Goal: Task Accomplishment & Management: Use online tool/utility

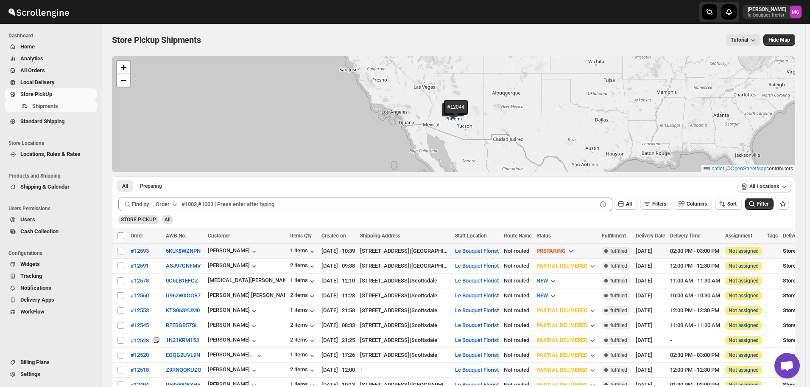
click at [566, 249] on span "PREPARING" at bounding box center [551, 250] width 29 height 6
click at [566, 251] on span "PREPARING" at bounding box center [551, 250] width 29 height 6
click at [581, 310] on div "READY TO PICKUP" at bounding box center [574, 312] width 45 height 8
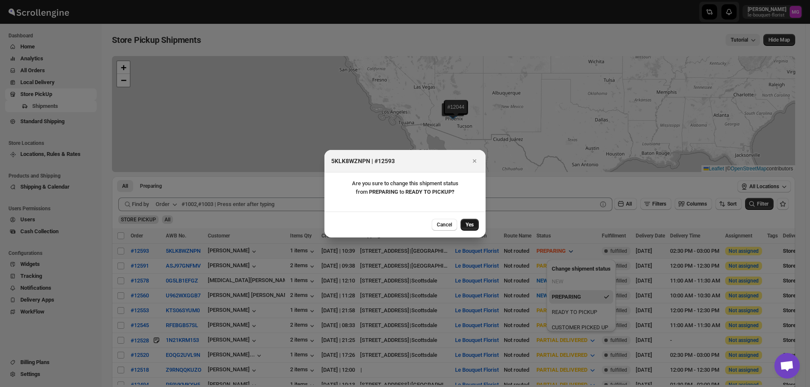
click at [476, 220] on button "Yes" at bounding box center [470, 225] width 18 height 12
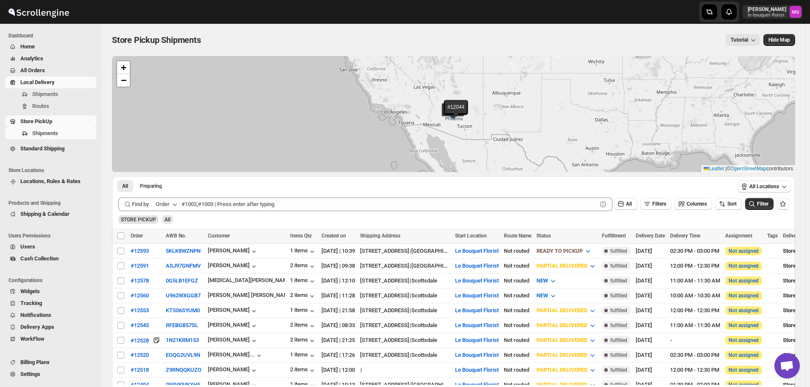
click at [37, 82] on span "Local Delivery" at bounding box center [37, 82] width 34 height 6
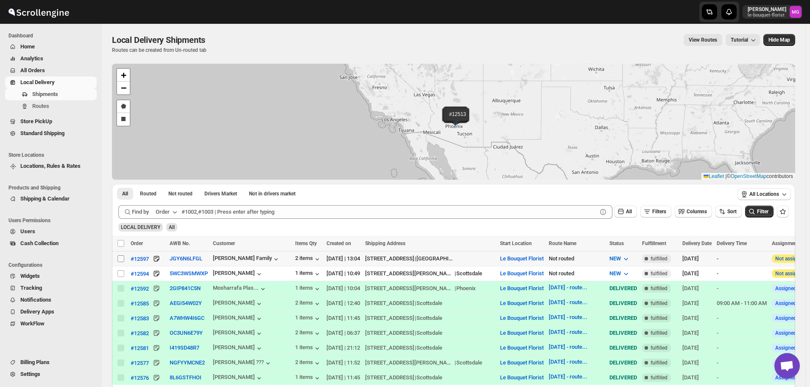
click at [121, 256] on input "Select shipment" at bounding box center [121, 258] width 7 height 7
checkbox input "true"
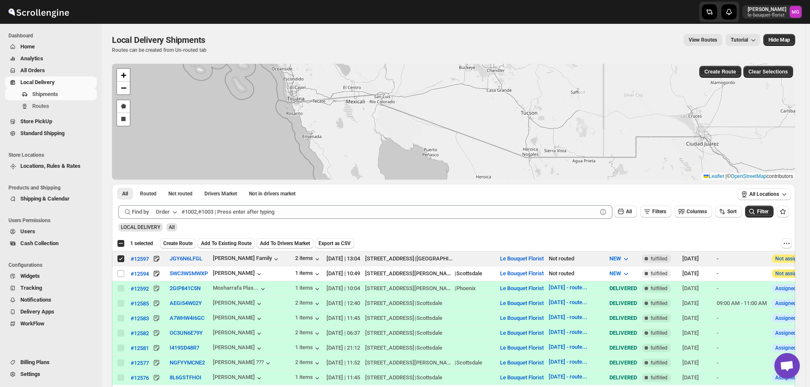
drag, startPoint x: 556, startPoint y: 78, endPoint x: 544, endPoint y: 154, distance: 76.9
click at [544, 152] on div "#12594 #12592 #12585 #12583 #12582 #12581 #12577 #12576 #12575 #12573 #12570 #1…" at bounding box center [454, 122] width 684 height 116
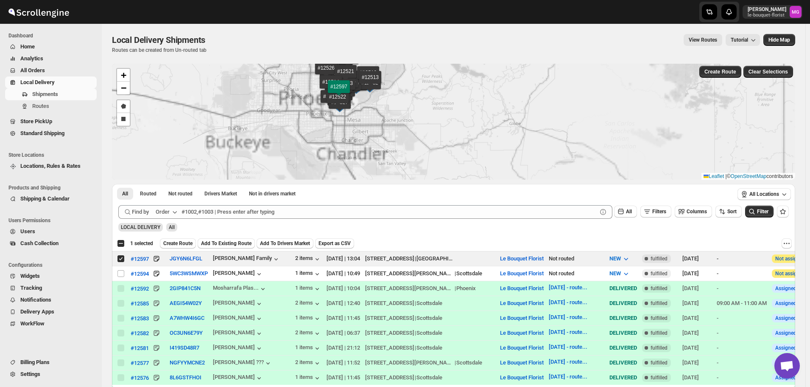
drag, startPoint x: 398, startPoint y: 115, endPoint x: 428, endPoint y: 146, distance: 43.5
click at [428, 146] on div "#12594 #12592 #12585 #12583 #12582 #12581 #12577 #12576 #12575 #12573 #12570 #1…" at bounding box center [454, 122] width 684 height 116
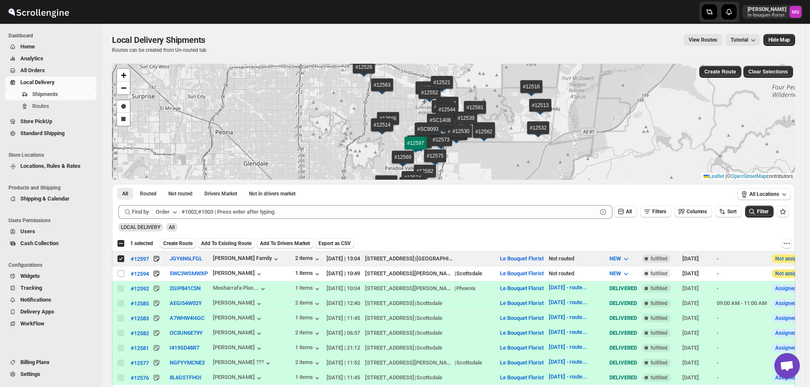
drag, startPoint x: 424, startPoint y: 119, endPoint x: 455, endPoint y: 171, distance: 60.3
click at [470, 177] on div "#12594 #12592 #12585 #12583 #12582 #12581 #12577 #12576 #12575 #12573 #12570 #1…" at bounding box center [454, 122] width 684 height 116
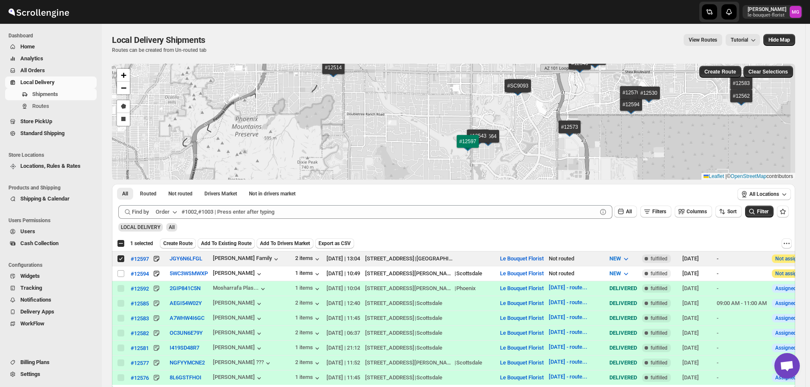
drag, startPoint x: 449, startPoint y: 142, endPoint x: 428, endPoint y: 123, distance: 28.6
click at [428, 123] on div "#12594 #12592 #12585 #12583 #12582 #12581 #12577 #12576 #12575 #12573 #12570 #1…" at bounding box center [454, 122] width 684 height 116
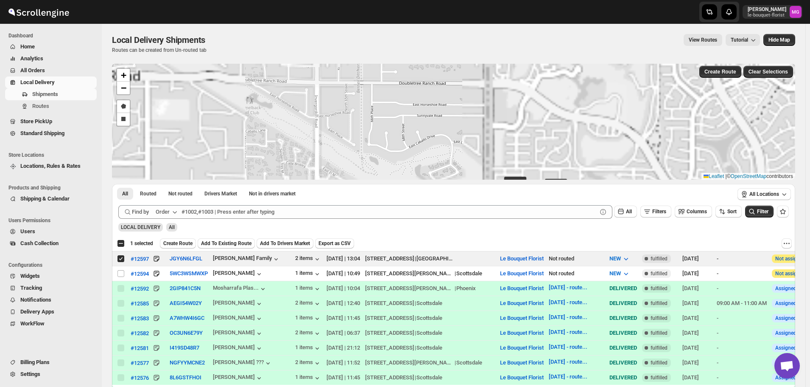
drag, startPoint x: 475, startPoint y: 164, endPoint x: 430, endPoint y: 67, distance: 106.3
click at [434, 77] on div "#12594 #12592 #12585 #12583 #12582 #12581 #12577 #12576 #12575 #12573 #12570 #1…" at bounding box center [454, 122] width 684 height 116
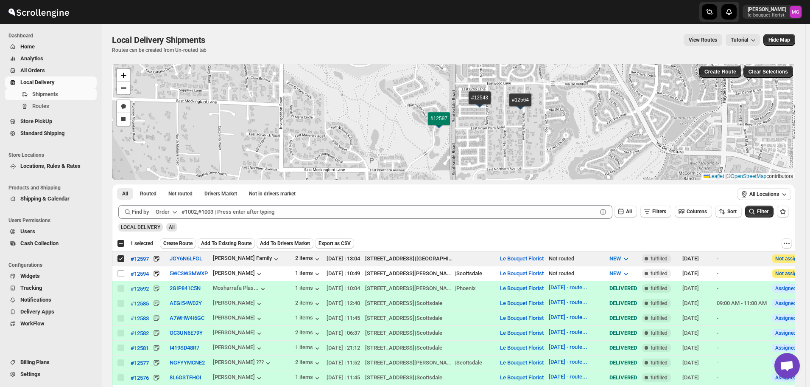
drag, startPoint x: 426, startPoint y: 150, endPoint x: 404, endPoint y: 91, distance: 62.7
click at [404, 91] on div "#12594 #12592 #12585 #12583 #12582 #12581 #12577 #12576 #12575 #12573 #12570 #1…" at bounding box center [454, 122] width 684 height 116
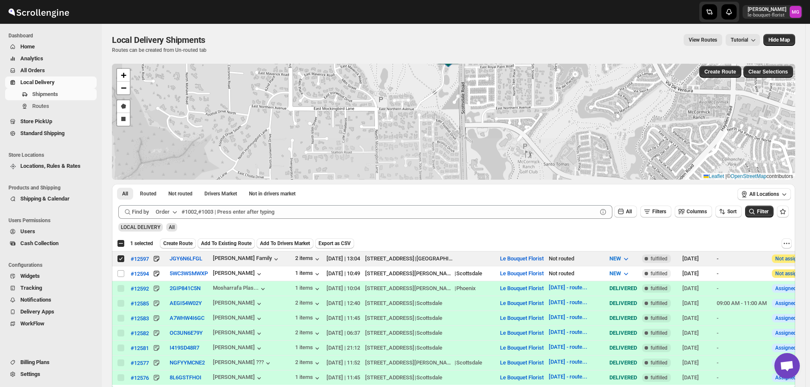
drag, startPoint x: 379, startPoint y: 131, endPoint x: 388, endPoint y: 77, distance: 55.0
click at [388, 77] on div "#12594 #12592 #12585 #12583 #12582 #12581 #12577 #12576 #12575 #12573 #12570 #1…" at bounding box center [454, 122] width 684 height 116
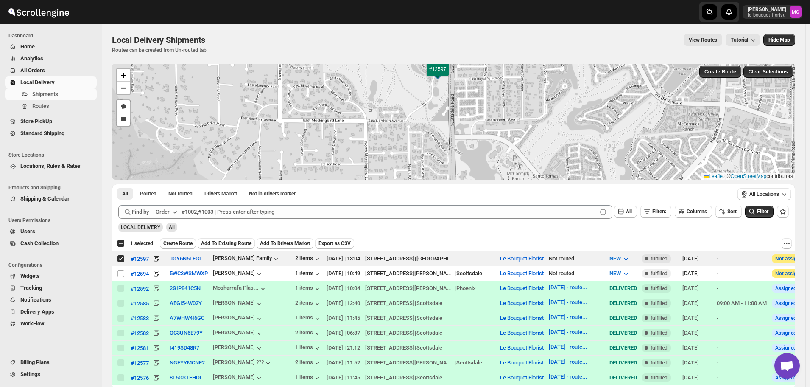
drag, startPoint x: 377, startPoint y: 161, endPoint x: 366, endPoint y: 174, distance: 16.2
click at [366, 174] on div "#12594 #12592 #12585 #12583 #12582 #12581 #12577 #12576 #12575 #12573 #12570 #1…" at bounding box center [454, 122] width 684 height 116
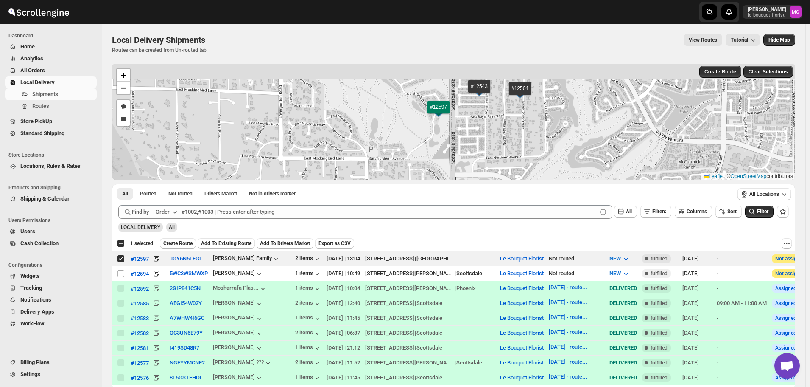
drag, startPoint x: 391, startPoint y: 155, endPoint x: 392, endPoint y: 175, distance: 19.5
click at [392, 175] on div "#12594 #12592 #12585 #12583 #12582 #12581 #12577 #12576 #12575 #12573 #12570 #1…" at bounding box center [454, 122] width 684 height 116
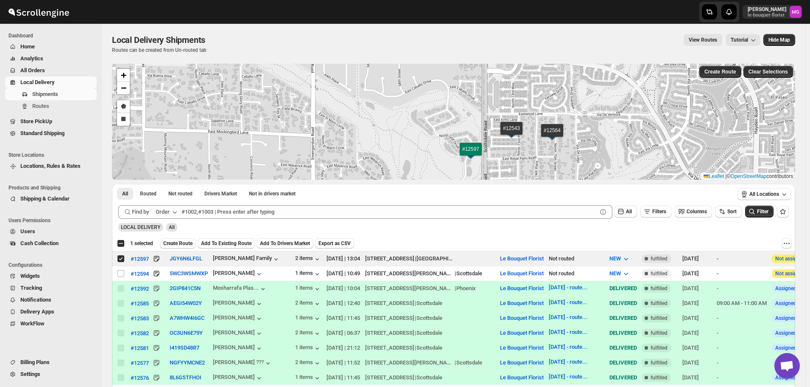
drag, startPoint x: 399, startPoint y: 128, endPoint x: 443, endPoint y: 167, distance: 58.6
click at [443, 166] on div "#12594 #12592 #12585 #12583 #12582 #12581 #12577 #12576 #12575 #12573 #12570 #1…" at bounding box center [454, 122] width 684 height 116
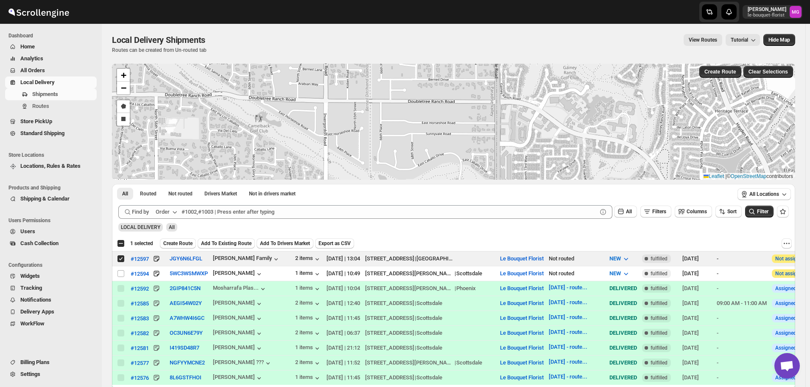
drag, startPoint x: 436, startPoint y: 118, endPoint x: 436, endPoint y: 182, distance: 63.6
drag, startPoint x: 427, startPoint y: 141, endPoint x: 426, endPoint y: 166, distance: 25.0
click at [426, 166] on div "#12594 #12592 #12585 #12583 #12582 #12581 #12577 #12576 #12575 #12573 #12570 #1…" at bounding box center [454, 122] width 684 height 116
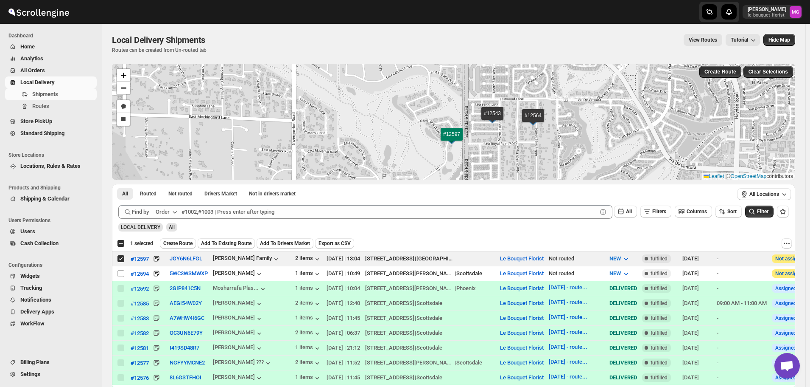
drag, startPoint x: 426, startPoint y: 157, endPoint x: 393, endPoint y: 48, distance: 113.5
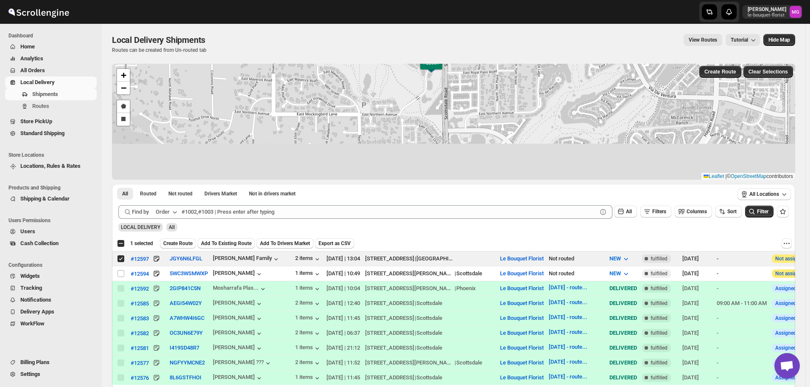
drag, startPoint x: 389, startPoint y: 129, endPoint x: 367, endPoint y: 46, distance: 85.9
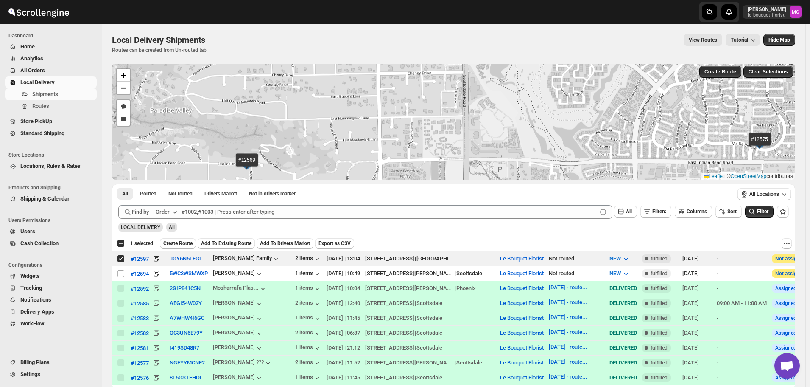
drag, startPoint x: 390, startPoint y: 146, endPoint x: 415, endPoint y: -16, distance: 163.9
click at [415, 0] on html "Skip to content [PERSON_NAME] le-bouquet-florist MG Dashboard Home Analytics Al…" at bounding box center [405, 193] width 810 height 387
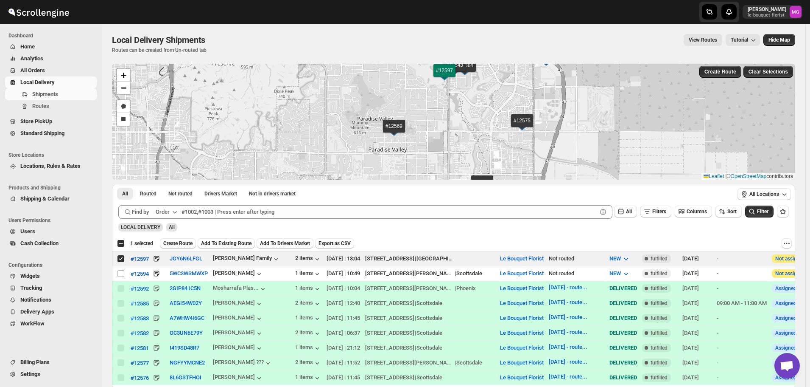
drag, startPoint x: 457, startPoint y: 122, endPoint x: 456, endPoint y: 152, distance: 30.6
click at [456, 152] on div "#12594 #12592 #12585 #12583 #12582 #12581 #12577 #12576 #12575 #12573 #12570 #1…" at bounding box center [454, 122] width 684 height 116
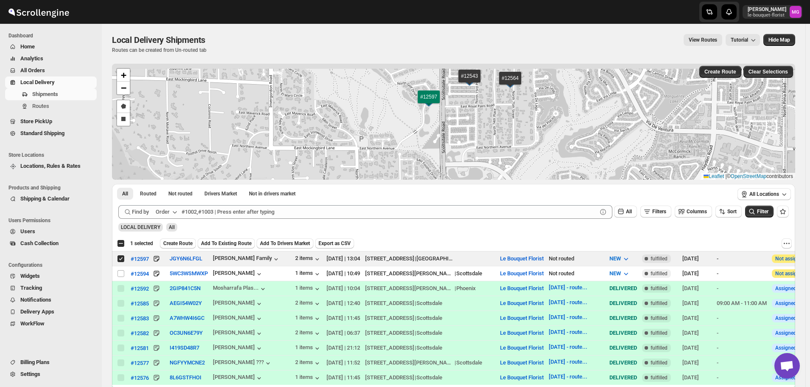
drag, startPoint x: 465, startPoint y: 104, endPoint x: 479, endPoint y: 151, distance: 49.0
click at [479, 152] on div "#12594 #12592 #12585 #12583 #12582 #12581 #12577 #12576 #12575 #12573 #12570 #1…" at bounding box center [454, 122] width 684 height 116
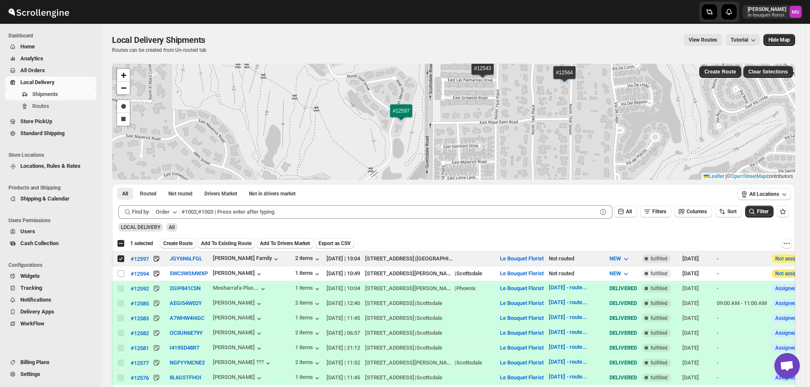
drag, startPoint x: 419, startPoint y: 120, endPoint x: 407, endPoint y: 170, distance: 50.9
click at [407, 170] on div "#12594 #12592 #12585 #12583 #12582 #12581 #12577 #12576 #12575 #12573 #12570 #1…" at bounding box center [454, 122] width 684 height 116
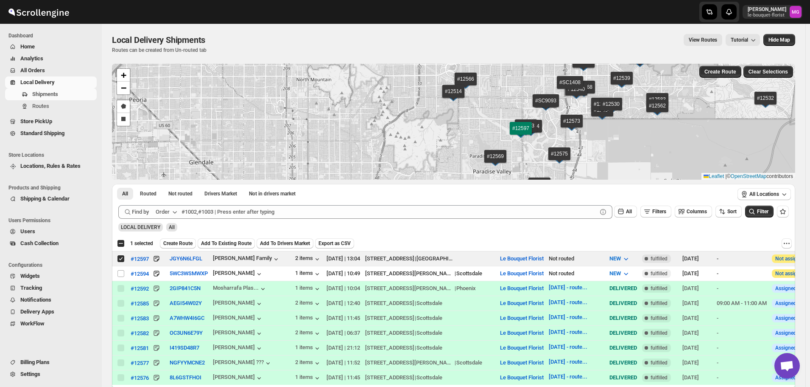
drag, startPoint x: 580, startPoint y: 138, endPoint x: 597, endPoint y: 150, distance: 20.8
click at [597, 150] on div "#12594 #12592 #12585 #12583 #12582 #12581 #12577 #12576 #12575 #12573 #12570 #1…" at bounding box center [454, 122] width 684 height 116
click at [172, 242] on span "Create Route" at bounding box center [177, 243] width 29 height 7
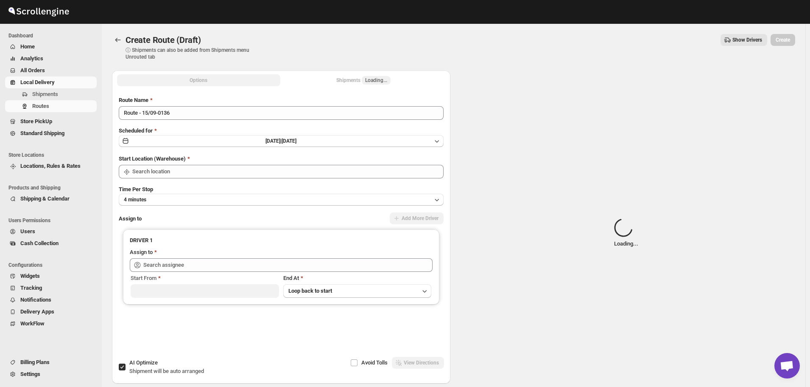
type input "Le Bouquet Florist"
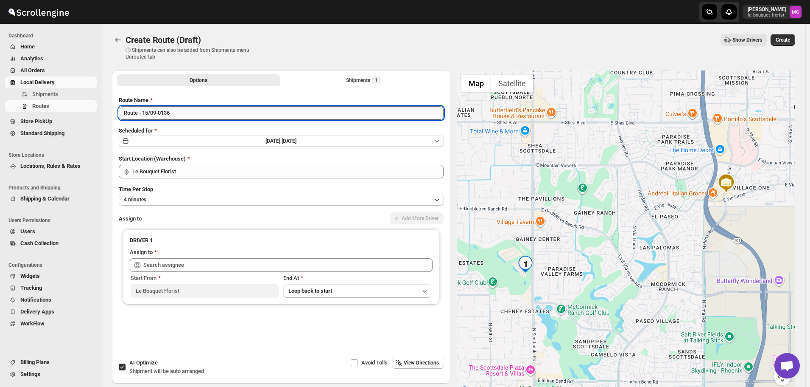
click at [177, 115] on input "Route - 15/09-0136" at bounding box center [281, 113] width 325 height 14
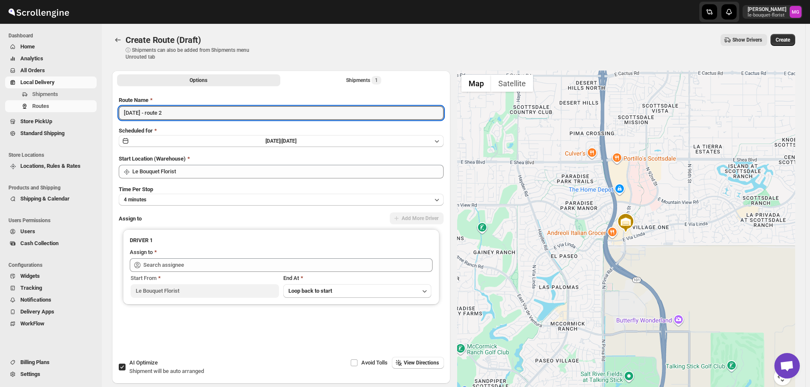
type input "[DATE] - route 2"
click at [138, 365] on span "AI Optimize" at bounding box center [143, 362] width 28 height 6
click at [126, 365] on input "AI Optimize Shipment will be auto arranged" at bounding box center [122, 366] width 7 height 7
checkbox input "false"
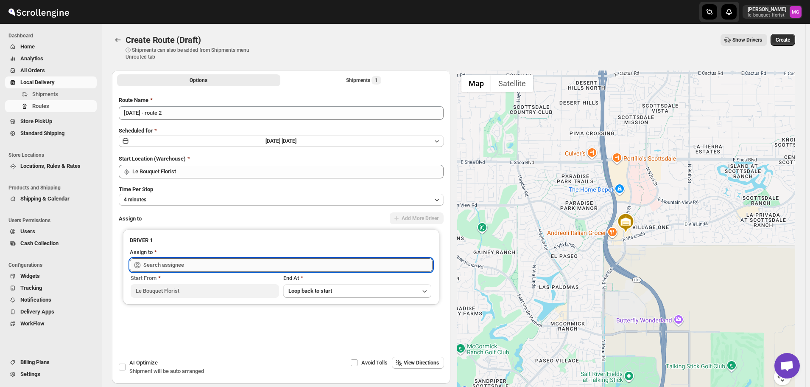
click at [177, 265] on input "text" at bounding box center [287, 265] width 289 height 14
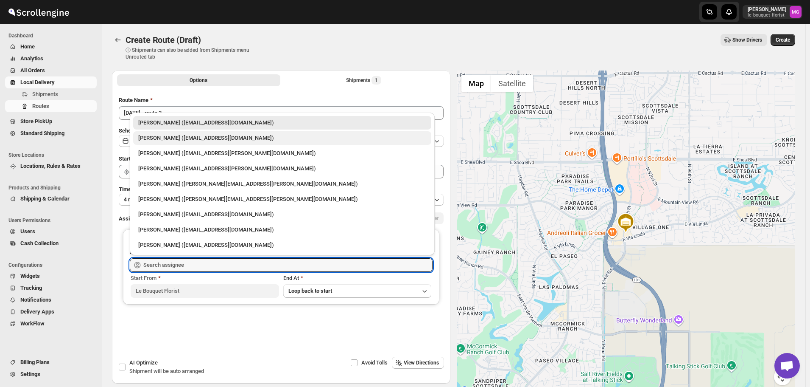
click at [167, 140] on div "[PERSON_NAME] ([EMAIL_ADDRESS][DOMAIN_NAME])" at bounding box center [282, 138] width 288 height 8
type input "[PERSON_NAME] ([EMAIL_ADDRESS][DOMAIN_NAME])"
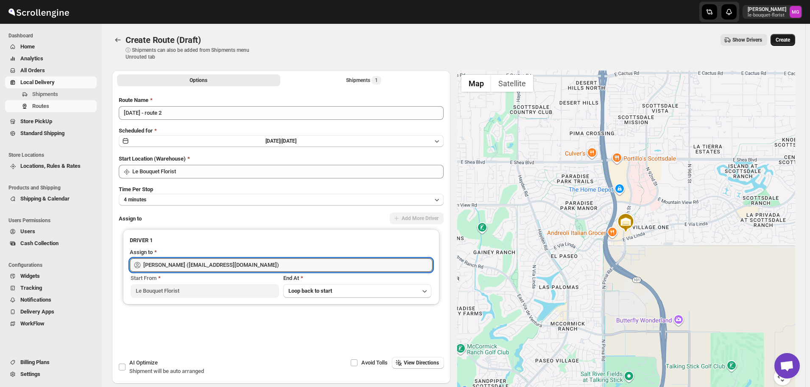
click at [793, 36] on button "Create" at bounding box center [783, 40] width 25 height 12
